Goal: Information Seeking & Learning: Learn about a topic

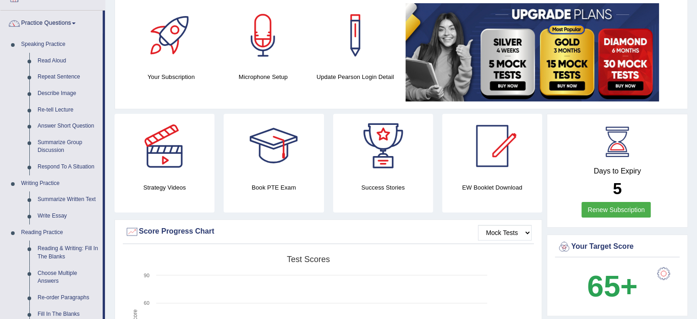
scroll to position [64, 0]
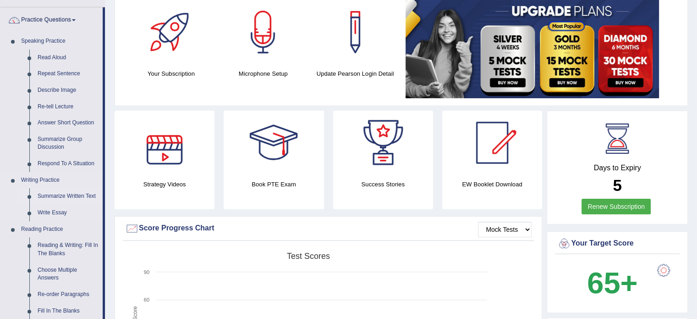
click at [70, 193] on link "Summarize Written Text" at bounding box center [67, 196] width 69 height 17
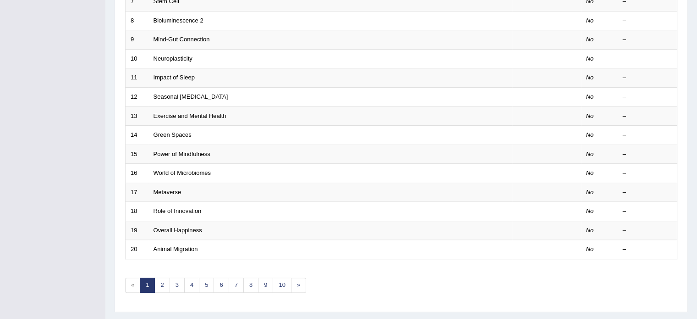
scroll to position [286, 0]
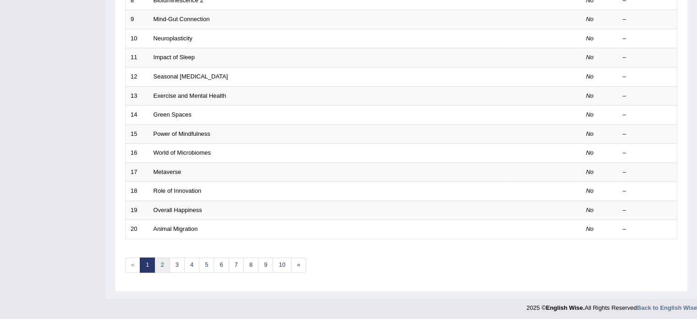
click at [163, 265] on link "2" at bounding box center [162, 264] width 15 height 15
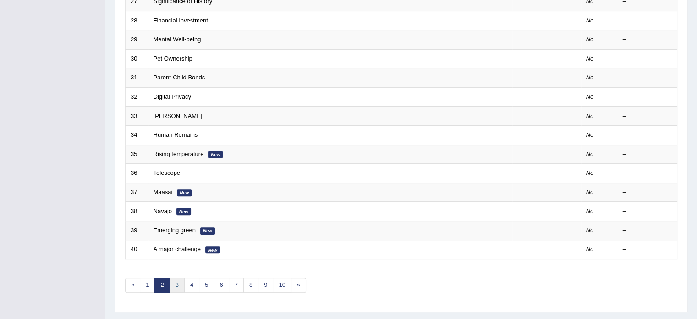
click at [172, 280] on link "3" at bounding box center [177, 284] width 15 height 15
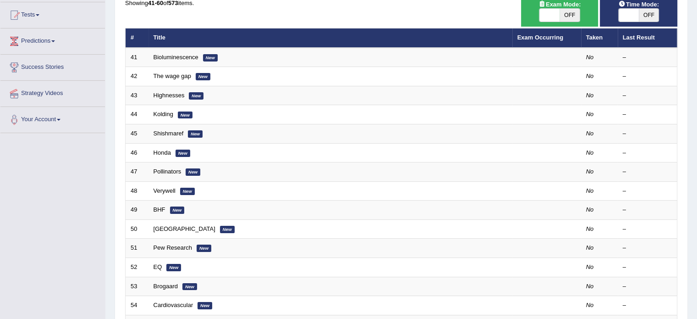
scroll to position [106, 0]
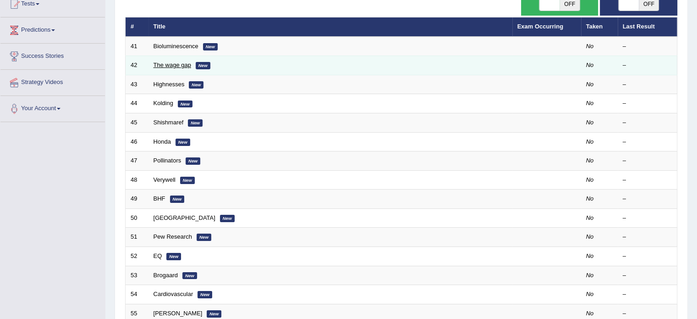
click at [176, 64] on link "The wage gap" at bounding box center [173, 64] width 38 height 7
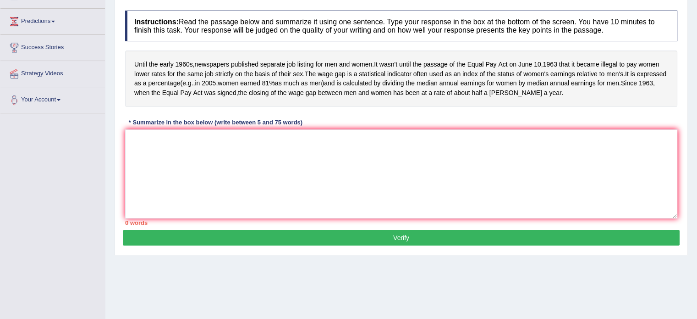
scroll to position [116, 0]
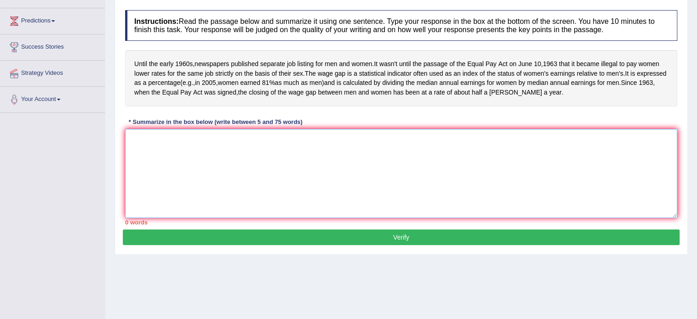
click at [156, 167] on textarea at bounding box center [401, 173] width 552 height 89
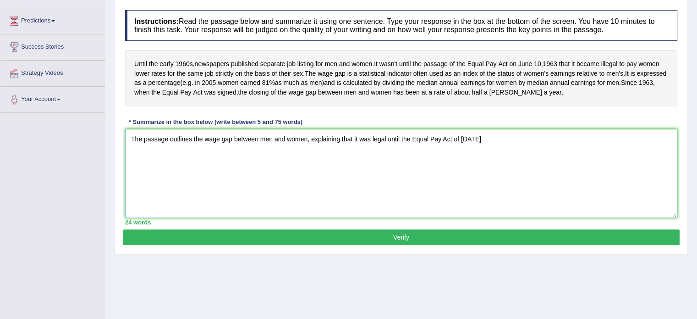
click at [503, 155] on textarea "The passage outlines the wage gap between men and women, explaining that it was…" at bounding box center [401, 173] width 552 height 89
click at [643, 157] on textarea "The passage outlines the wage gap between men and women, explaining that it was…" at bounding box center [401, 173] width 552 height 89
click at [662, 156] on textarea "The passage outlines the wage gap between men and women, explaining that it was…" at bounding box center [401, 173] width 552 height 89
click at [664, 158] on textarea "The passage outlines the wage gap between men and women, explaining that it was…" at bounding box center [401, 173] width 552 height 89
click at [653, 155] on textarea "The passage outlines the wage gap between men and women, explaining that it was…" at bounding box center [401, 173] width 552 height 89
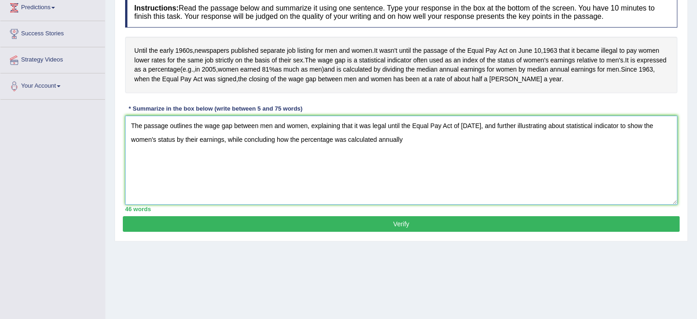
scroll to position [132, 0]
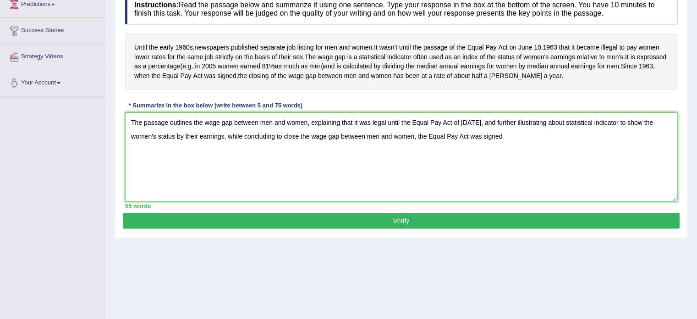
click at [310, 155] on textarea "The passage outlines the wage gap between men and women, explaining that it was…" at bounding box center [401, 156] width 552 height 89
click at [400, 154] on textarea "The passage outlines the wage gap between men and women, explaining that it was…" at bounding box center [401, 156] width 552 height 89
click at [438, 155] on textarea "The passage outlines the wage gap between men and women, explaining that it was…" at bounding box center [401, 156] width 552 height 89
click at [536, 152] on textarea "The passage outlines the wage gap between men and women, explaining that it was…" at bounding box center [401, 156] width 552 height 89
type textarea "The passage outlines the wage gap between men and women, explaining that it was…"
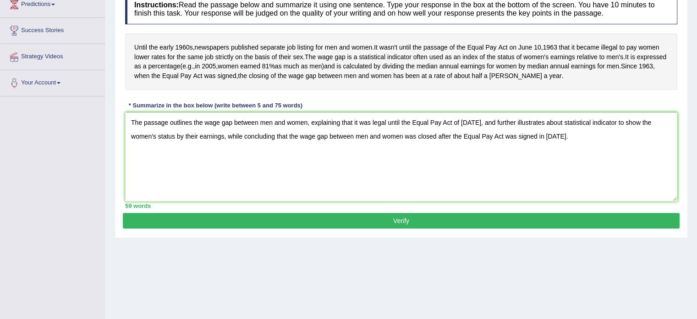
click at [359, 228] on button "Verify" at bounding box center [401, 221] width 557 height 16
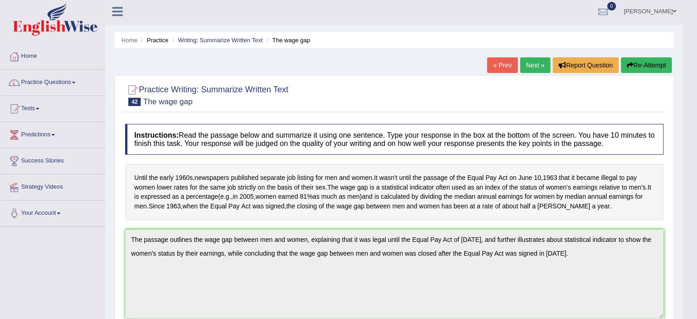
scroll to position [0, 0]
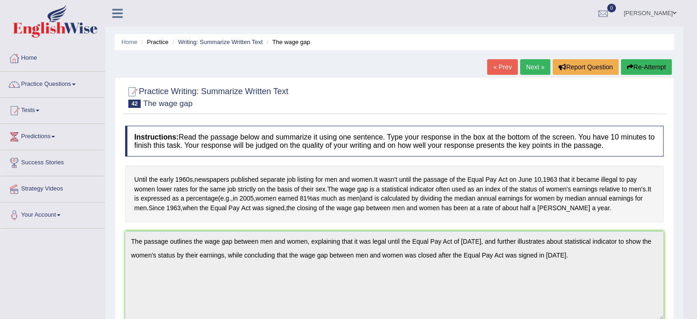
click at [537, 67] on link "Next »" at bounding box center [535, 67] width 30 height 16
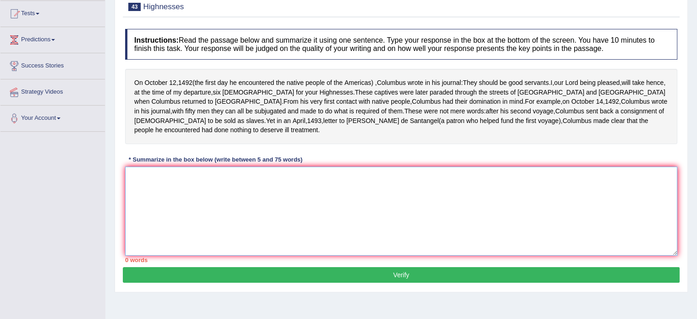
click at [149, 179] on textarea at bounding box center [401, 210] width 552 height 89
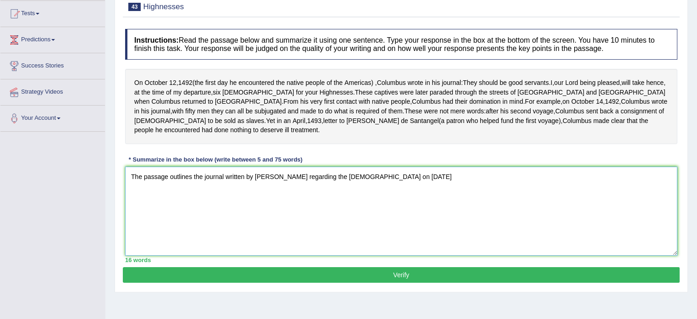
click at [285, 166] on textarea "The passage outlines the journal written by [PERSON_NAME] regarding the [DEMOGR…" at bounding box center [401, 210] width 552 height 89
click at [436, 166] on textarea "The passage outlines the journal written by [PERSON_NAME] regarding the [DEMOGR…" at bounding box center [401, 210] width 552 height 89
click at [528, 166] on textarea "The passage outlines the journal written by [PERSON_NAME] regarding the [DEMOGR…" at bounding box center [401, 210] width 552 height 89
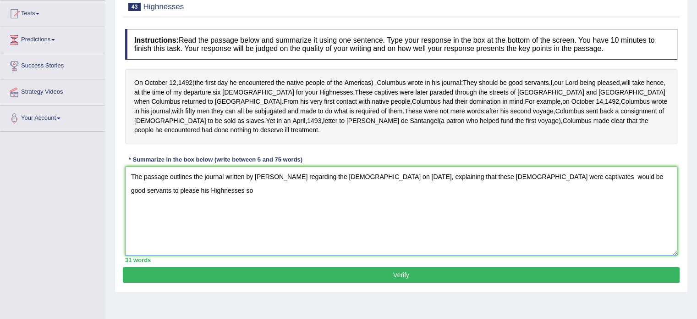
click at [525, 166] on textarea "The passage outlines the journal written by Columbus regarding the native Ameri…" at bounding box center [401, 210] width 552 height 89
click at [576, 166] on textarea "The passage outlines the journal written by Columbus regarding the native Ameri…" at bounding box center [401, 210] width 552 height 89
click at [619, 166] on textarea "The passage outlines the journal written by Columbus regarding the native Ameri…" at bounding box center [401, 210] width 552 height 89
click at [650, 166] on textarea "The passage outlines the journal written by Columbus regarding the native Ameri…" at bounding box center [401, 210] width 552 height 89
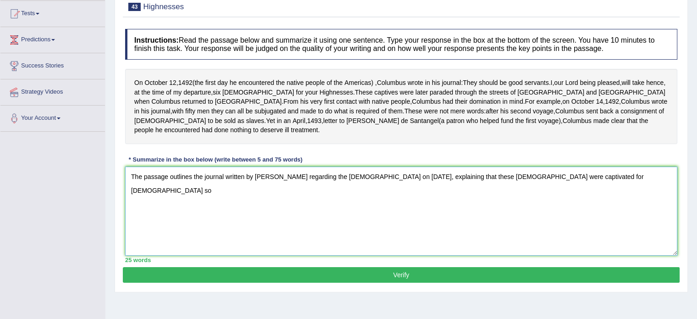
click at [644, 168] on textarea "The passage outlines the journal written by Columbus regarding the native Ameri…" at bounding box center [401, 210] width 552 height 89
click at [665, 166] on textarea "The passage outlines the journal written by Columbus regarding the native Ameri…" at bounding box center [401, 210] width 552 height 89
click at [174, 181] on textarea "The passage outlines the journal written by Columbus regarding the native Ameri…" at bounding box center [401, 210] width 552 height 89
click at [169, 179] on textarea "The passage outlines the journal written by Columbus regarding the native Ameri…" at bounding box center [401, 210] width 552 height 89
click at [246, 180] on textarea "The passage outlines the journal written by Columbus regarding the native Ameri…" at bounding box center [401, 210] width 552 height 89
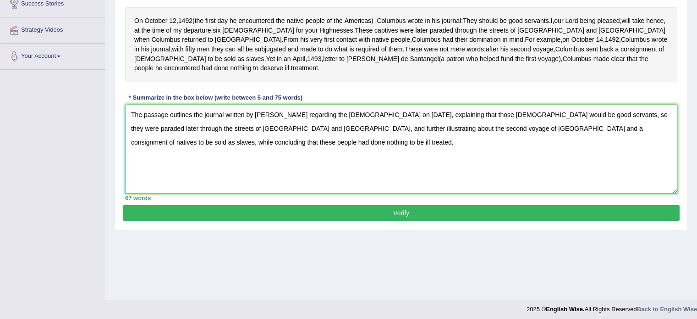
scroll to position [160, 0]
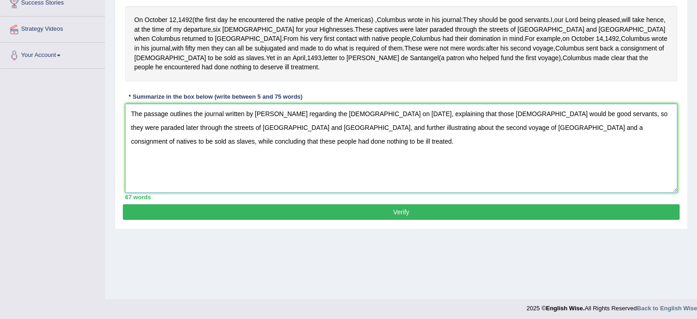
click at [655, 117] on textarea "The passage outlines the journal written by Columbus regarding the native Ameri…" at bounding box center [401, 148] width 552 height 89
type textarea "The passage outlines the journal written by Columbus regarding the native Ameri…"
click at [409, 205] on button "Verify" at bounding box center [401, 212] width 557 height 16
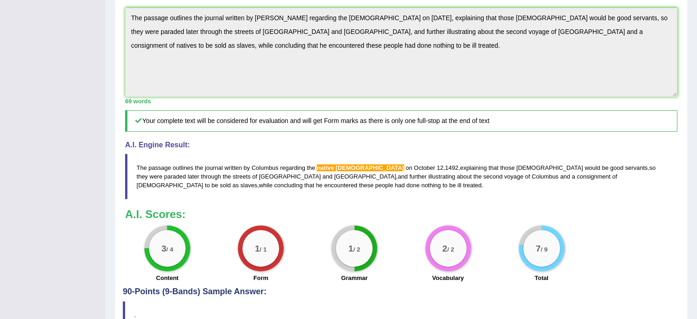
scroll to position [240, 0]
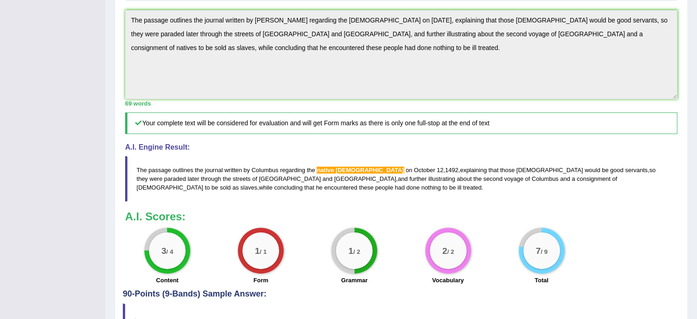
click at [600, 230] on div "3 / 4 Content 1 / 1 Form 1 / 2 Grammar 2 / 2 Vocabulary 7 / 9 Total" at bounding box center [402, 256] width 562 height 59
click at [602, 241] on div "3 / 4 Content 1 / 1 Form 1 / 2 Grammar 2 / 2 Vocabulary 7 / 9 Total" at bounding box center [402, 256] width 562 height 59
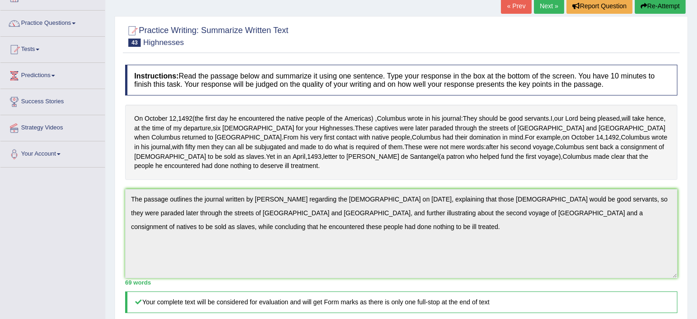
scroll to position [0, 0]
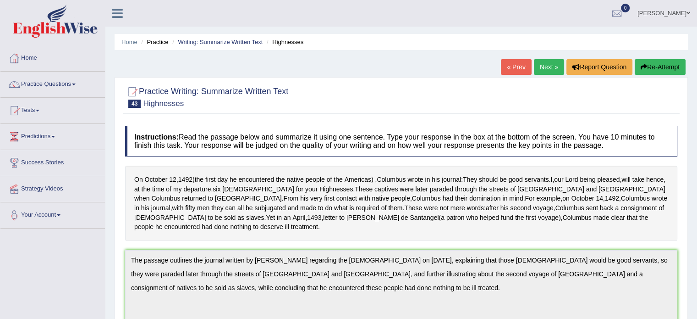
click at [537, 68] on link "Next »" at bounding box center [549, 67] width 30 height 16
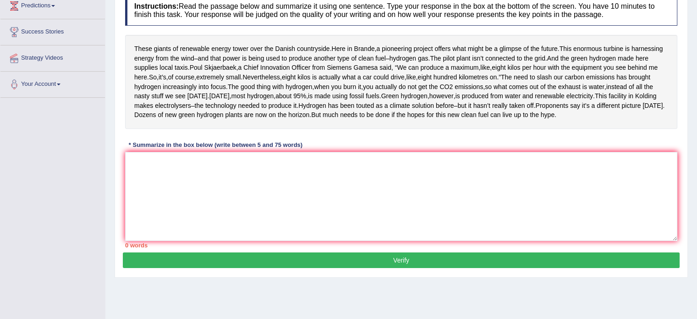
scroll to position [133, 0]
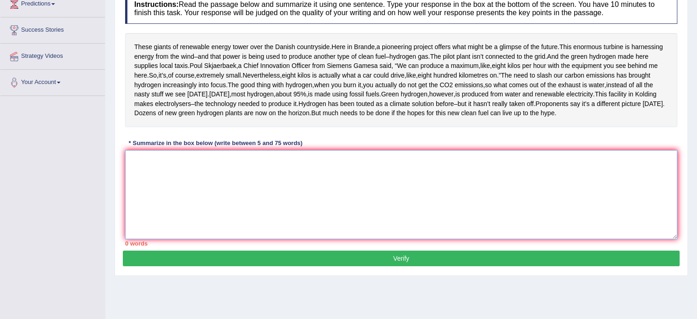
click at [161, 198] on textarea at bounding box center [401, 194] width 552 height 89
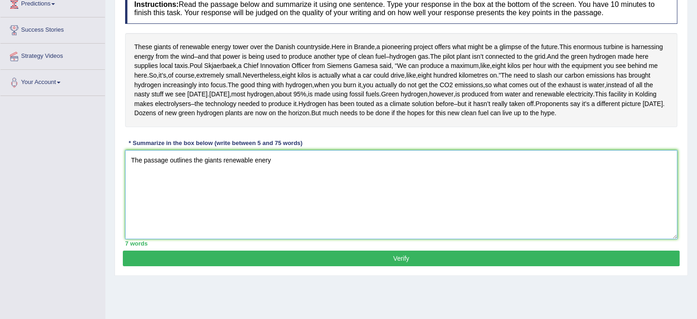
click at [274, 189] on textarea "The passage outlines the giants renewable enery" at bounding box center [401, 194] width 552 height 89
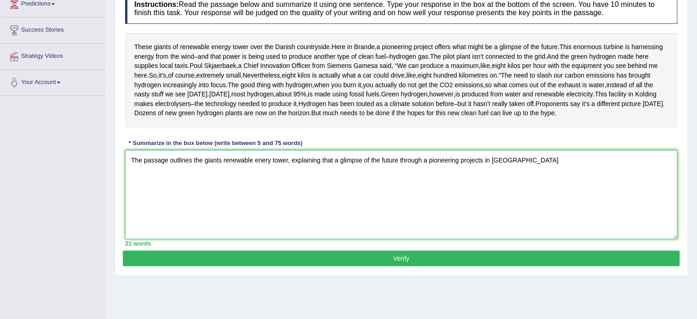
click at [480, 188] on textarea "The passage outlines the giants renewable enery tower, explaining that a glimps…" at bounding box center [401, 194] width 552 height 89
click at [511, 185] on textarea "The passage outlines the giants renewable enery tower, explaining that a glimps…" at bounding box center [401, 194] width 552 height 89
click at [633, 188] on textarea "The passage outlines the giants renewable enery tower, explaining that a glimps…" at bounding box center [401, 194] width 552 height 89
click at [174, 201] on textarea "The passage outlines the giants renewable enery tower, explaining that a glimps…" at bounding box center [401, 194] width 552 height 89
click at [172, 202] on textarea "The passage outlines the giants renewable enery tower, explaining that a glimps…" at bounding box center [401, 194] width 552 height 89
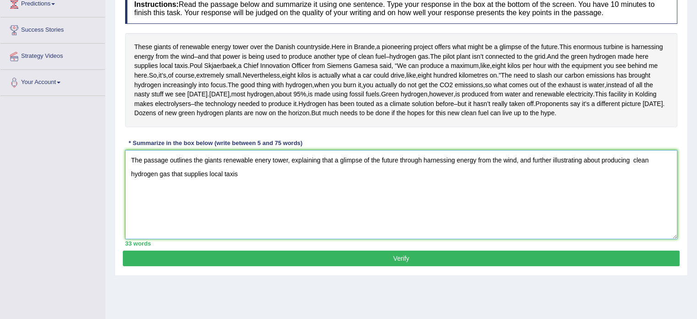
click at [171, 202] on textarea "The passage outlines the giants renewable enery tower, explaining that a glimps…" at bounding box center [401, 194] width 552 height 89
click at [632, 187] on textarea "The passage outlines the giants renewable enery tower, explaining that a glimps…" at bounding box center [401, 194] width 552 height 89
click at [213, 200] on textarea "The passage outlines the giants renewable enery tower, explaining that a glimps…" at bounding box center [401, 194] width 552 height 89
click at [276, 204] on textarea "The passage outlines the giants renewable enery tower, explaining that a glimps…" at bounding box center [401, 194] width 552 height 89
click at [163, 201] on textarea "The passage outlines the giants renewable enery tower, explaining that a glimps…" at bounding box center [401, 194] width 552 height 89
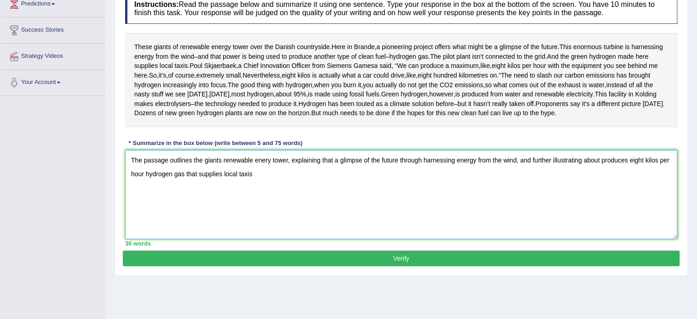
click at [628, 187] on textarea "The passage outlines the giants renewable enery tower, explaining that a glimps…" at bounding box center [401, 194] width 552 height 89
click at [185, 199] on textarea "The passage outlines the giants renewable enery tower, explaining that a glimps…" at bounding box center [401, 194] width 552 height 89
click at [610, 206] on textarea "The passage outlines the giants renewable enery tower, explaining that a glimps…" at bounding box center [401, 194] width 552 height 89
click at [147, 199] on textarea "The passage outlines the giants renewable enery tower, explaining that a glimps…" at bounding box center [401, 194] width 552 height 89
click at [188, 199] on textarea "The passage outlines the giants renewable enery tower, explaining that a glimps…" at bounding box center [401, 194] width 552 height 89
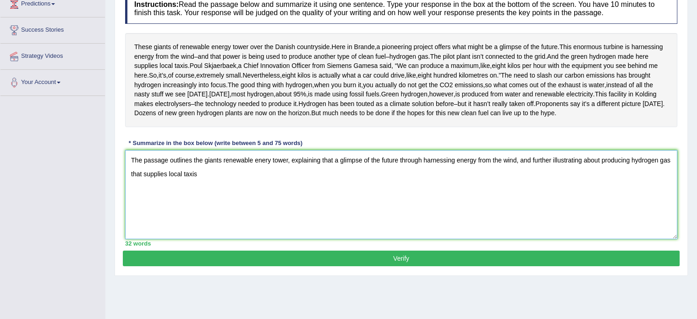
click at [198, 200] on textarea "The passage outlines the giants renewable enery tower, explaining that a glimps…" at bounding box center [401, 194] width 552 height 89
click at [296, 199] on textarea "The passage outlines the giants renewable enery tower, explaining that a glimps…" at bounding box center [401, 194] width 552 height 89
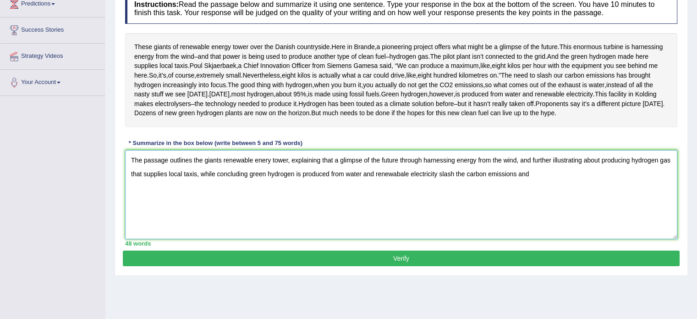
click at [442, 201] on textarea "The passage outlines the giants renewable enery tower, explaining that a glimps…" at bounding box center [401, 194] width 552 height 89
click at [438, 201] on textarea "The passage outlines the giants renewable enery tower, explaining that a glimps…" at bounding box center [401, 194] width 552 height 89
click at [565, 201] on textarea "The passage outlines the giants renewable enery tower, explaining that a glimps…" at bounding box center [401, 194] width 552 height 89
click at [569, 199] on textarea "The passage outlines the giants renewable enery tower, explaining that a glimps…" at bounding box center [401, 194] width 552 height 89
click at [158, 212] on textarea "The passage outlines the giants renewable enery tower, explaining that a glimps…" at bounding box center [401, 194] width 552 height 89
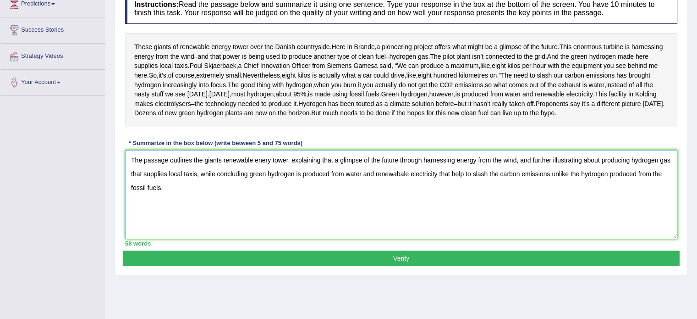
click at [666, 201] on textarea "The passage outlines the giants renewable enery tower, explaining that a glimps…" at bounding box center [401, 194] width 552 height 89
click at [140, 213] on textarea "The passage outlines the giants renewable enery tower, explaining that a glimps…" at bounding box center [401, 194] width 552 height 89
type textarea "The passage outlines the giants renewable energy tower, explaining that a glimp…"
click at [379, 266] on button "Verify" at bounding box center [401, 258] width 557 height 16
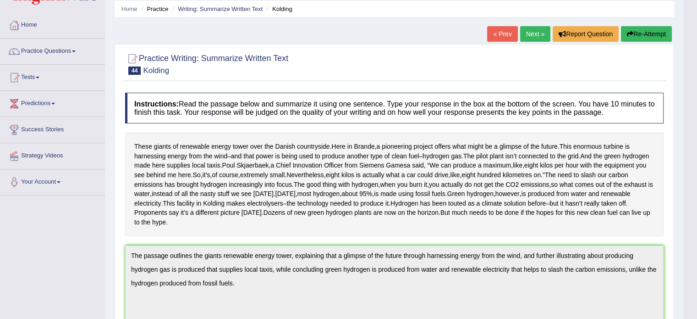
scroll to position [0, 0]
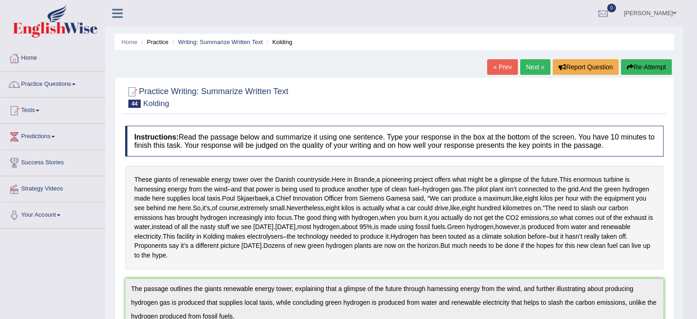
click at [530, 66] on link "Next »" at bounding box center [535, 67] width 30 height 16
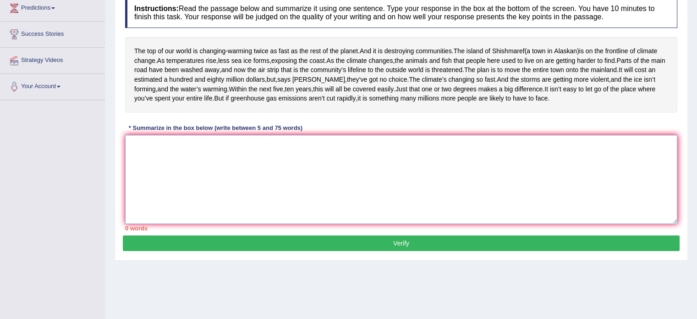
click at [182, 174] on textarea at bounding box center [401, 179] width 552 height 89
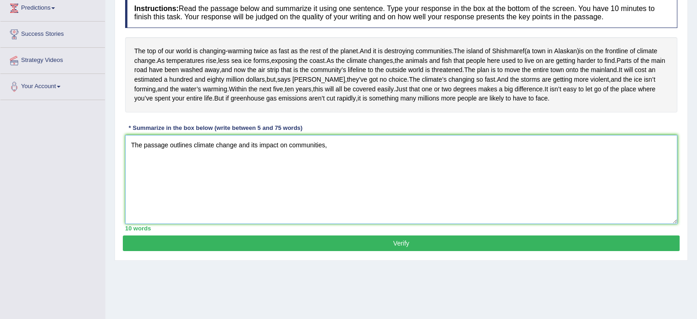
click at [327, 173] on textarea "The passage outlines climate change and its impact on communities," at bounding box center [401, 179] width 552 height 89
click at [326, 170] on textarea "The passage outlines climate change and its impact on communities,temperature r…" at bounding box center [401, 179] width 552 height 89
click at [385, 172] on textarea "The passage outlines climate change and its impact on communities by temperatur…" at bounding box center [401, 179] width 552 height 89
click at [417, 172] on textarea "The passage outlines climate change and its impact on communities, explaining t…" at bounding box center [401, 179] width 552 height 89
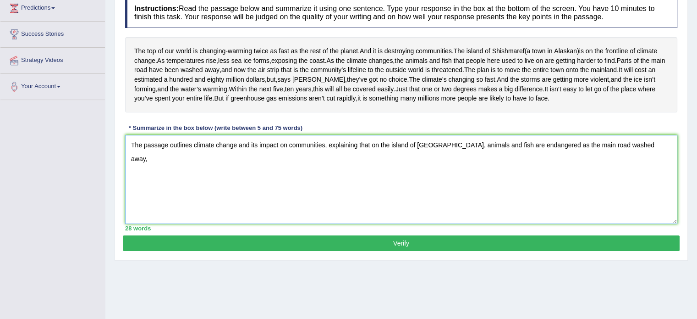
click at [546, 173] on textarea "The passage outlines climate change and its impact on communities, explaining t…" at bounding box center [401, 179] width 552 height 89
click at [557, 172] on textarea "The passage outlines climate change and its impact on communities, explaining t…" at bounding box center [401, 179] width 552 height 89
click at [535, 173] on textarea "The passage outlines climate change and its impact on communities, explaining t…" at bounding box center [401, 179] width 552 height 89
click at [453, 171] on textarea "The passage outlines climate change and its impact on communities, explaining t…" at bounding box center [401, 179] width 552 height 89
click at [630, 171] on textarea "The passage outlines climate change and its impact on communities, explaining t…" at bounding box center [401, 179] width 552 height 89
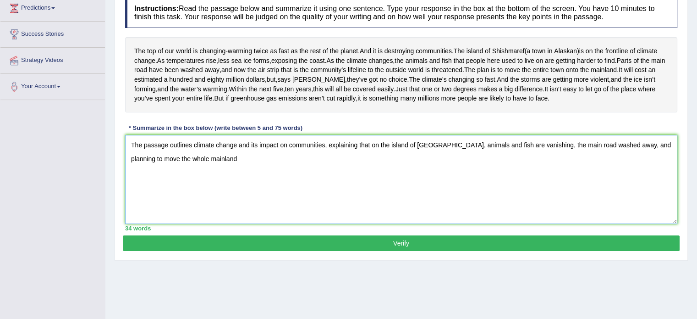
click at [158, 186] on textarea "The passage outlines climate change and its impact on communities, explaining t…" at bounding box center [401, 179] width 552 height 89
click at [206, 187] on textarea "The passage outlines climate change and its impact on communities, explaining t…" at bounding box center [401, 179] width 552 height 89
click at [195, 189] on textarea "The passage outlines climate change and its impact on communities, explaining t…" at bounding box center [401, 179] width 552 height 89
click at [194, 187] on textarea "The passage outlines climate change and its impact on communities, explaining t…" at bounding box center [401, 179] width 552 height 89
click at [229, 188] on textarea "The passage outlines climate change and its impact on communities, explaining t…" at bounding box center [401, 179] width 552 height 89
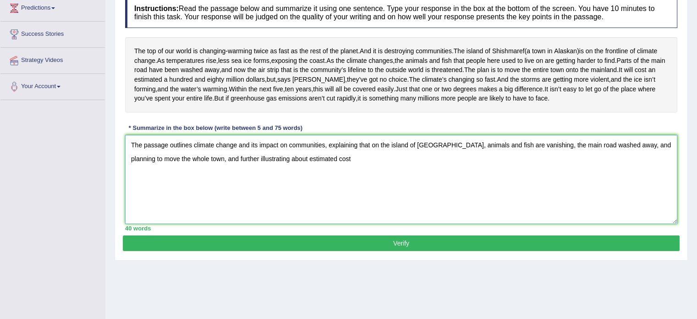
click at [276, 185] on textarea "The passage outlines climate change and its impact on communities, explaining t…" at bounding box center [401, 179] width 552 height 89
click at [341, 181] on textarea "The passage outlines climate change and its impact on communities, explaining t…" at bounding box center [401, 179] width 552 height 89
click at [191, 184] on textarea "The passage outlines climate change and its impact on communities, explaining t…" at bounding box center [401, 179] width 552 height 89
click at [213, 185] on textarea "The passage outlines climate change and its impact on communities, explaining t…" at bounding box center [401, 179] width 552 height 89
click at [272, 186] on textarea "The passage outlines climate change and its impact on communities, explaining t…" at bounding box center [401, 179] width 552 height 89
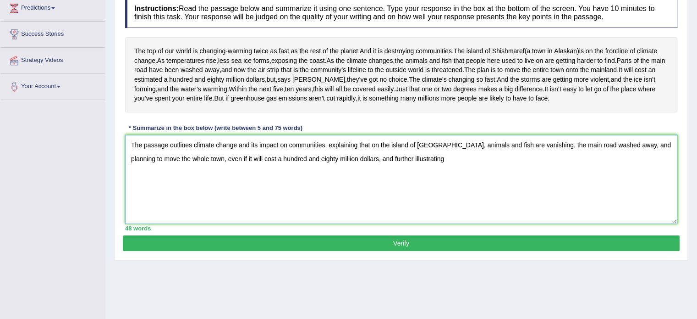
click at [414, 186] on textarea "The passage outlines climate change and its impact on communities, explaining t…" at bounding box center [401, 179] width 552 height 89
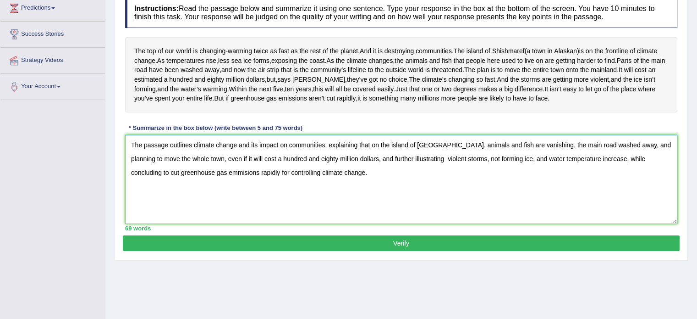
click at [414, 187] on textarea "The passage outlines climate change and its impact on communities, explaining t…" at bounding box center [401, 179] width 552 height 89
click at [411, 184] on textarea "The passage outlines climate change and its impact on communities, explaining t…" at bounding box center [401, 179] width 552 height 89
click at [432, 186] on textarea "The passage outlines climate change and its impact on communities, explaining t…" at bounding box center [401, 179] width 552 height 89
type textarea "The passage outlines climate change and its impact on communities, explaining t…"
click at [356, 251] on button "Verify" at bounding box center [401, 243] width 557 height 16
